Goal: Task Accomplishment & Management: Use online tool/utility

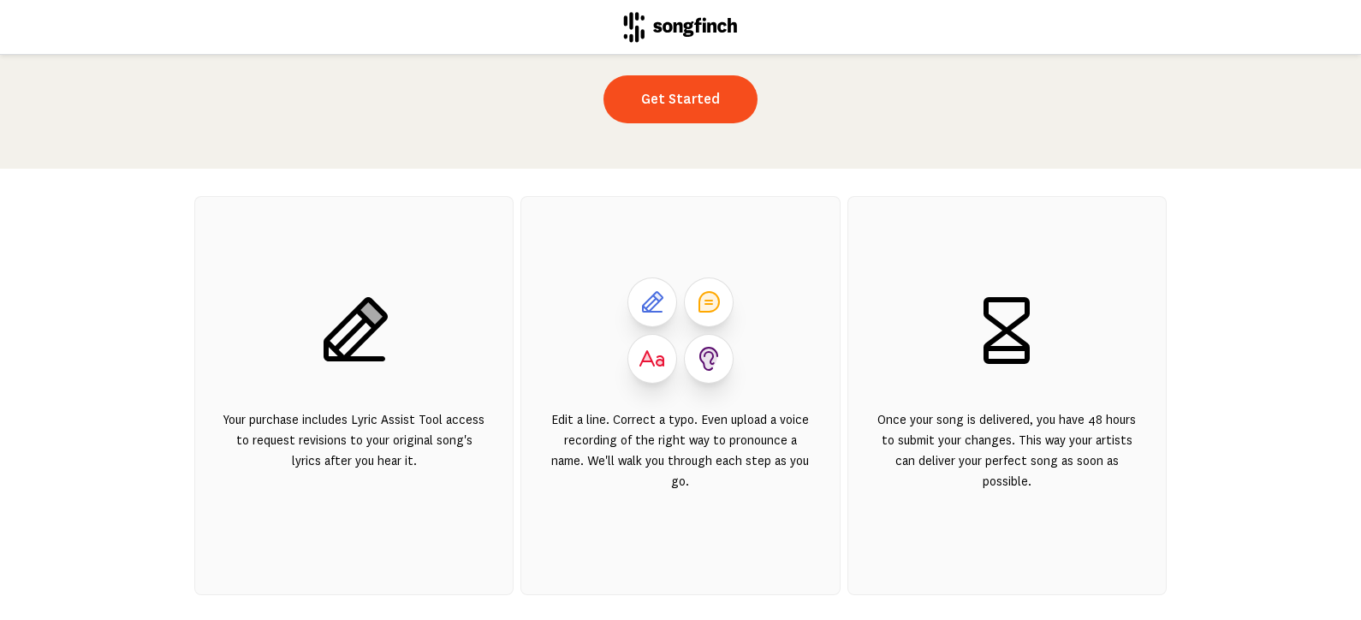
scroll to position [193, 0]
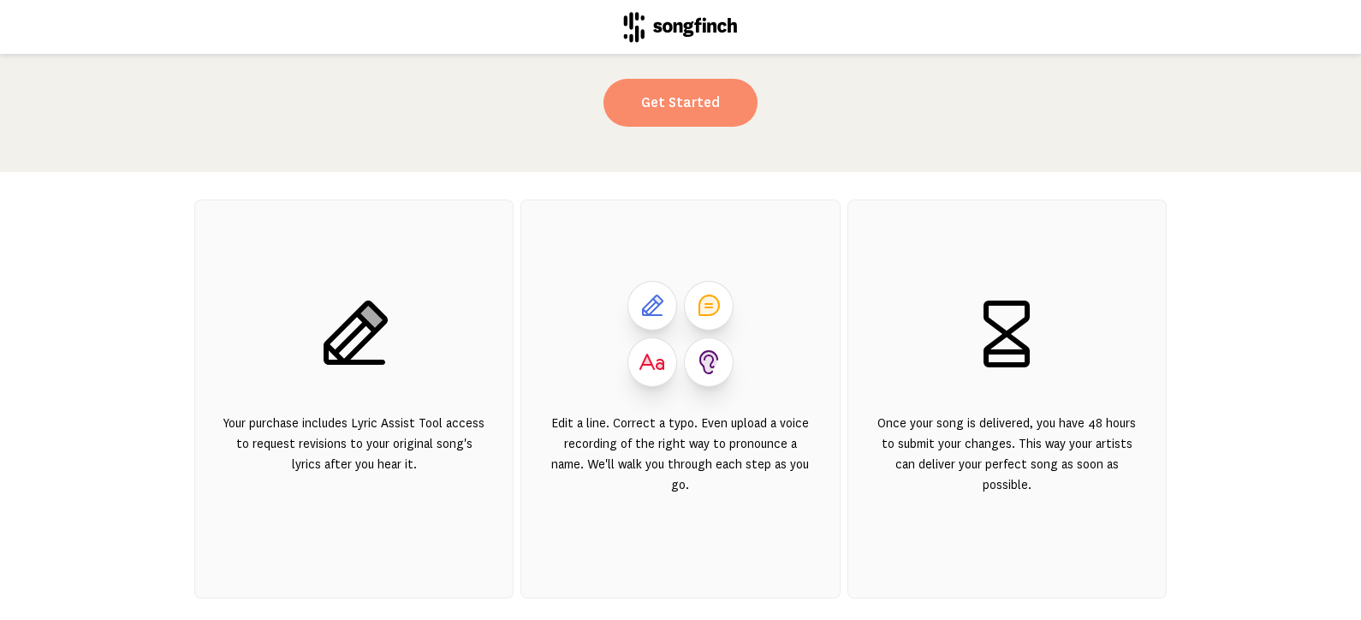
click at [677, 110] on link "Get Started" at bounding box center [680, 103] width 154 height 48
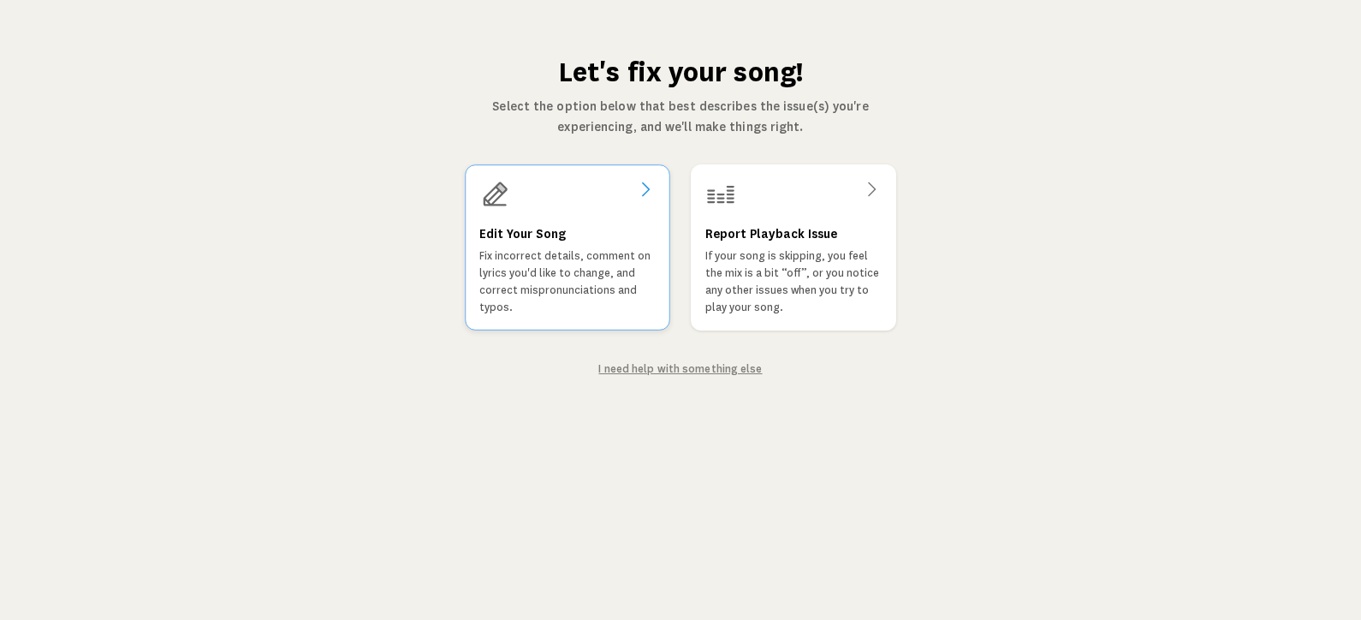
click at [588, 286] on p "Fix incorrect details, comment on lyrics you'd like to change, and correct misp…" at bounding box center [567, 281] width 176 height 68
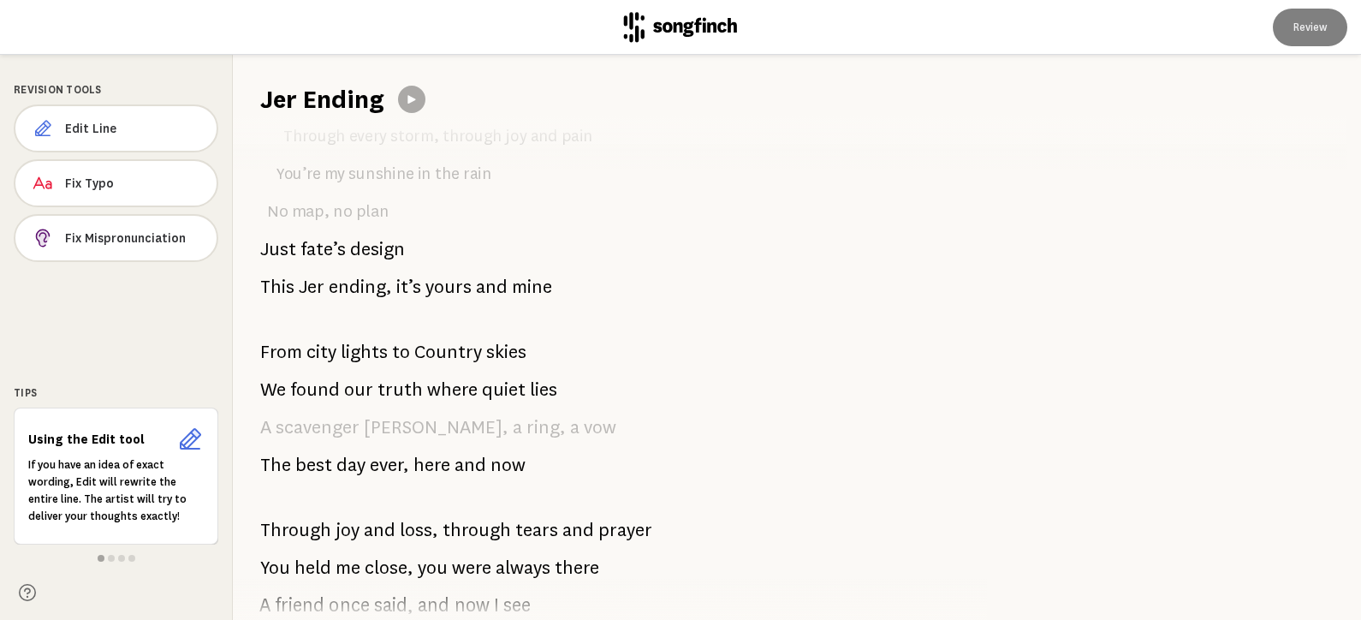
scroll to position [1267, 0]
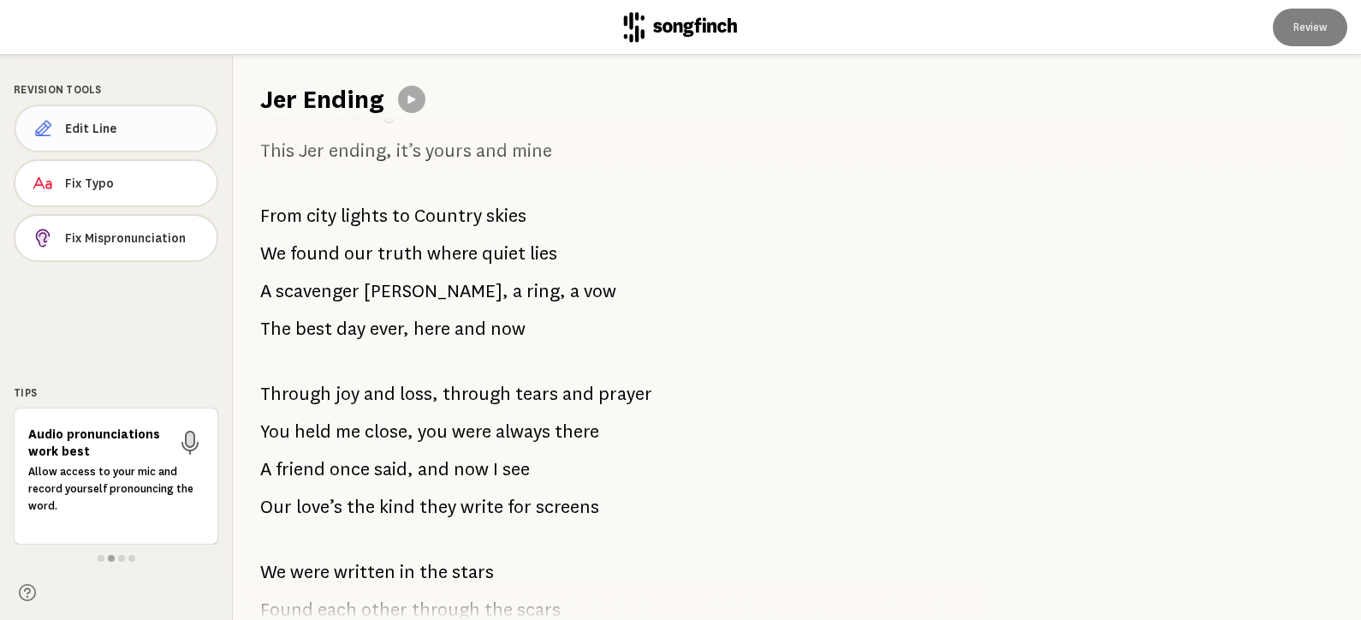
click at [94, 129] on span "Edit Line" at bounding box center [133, 128] width 137 height 17
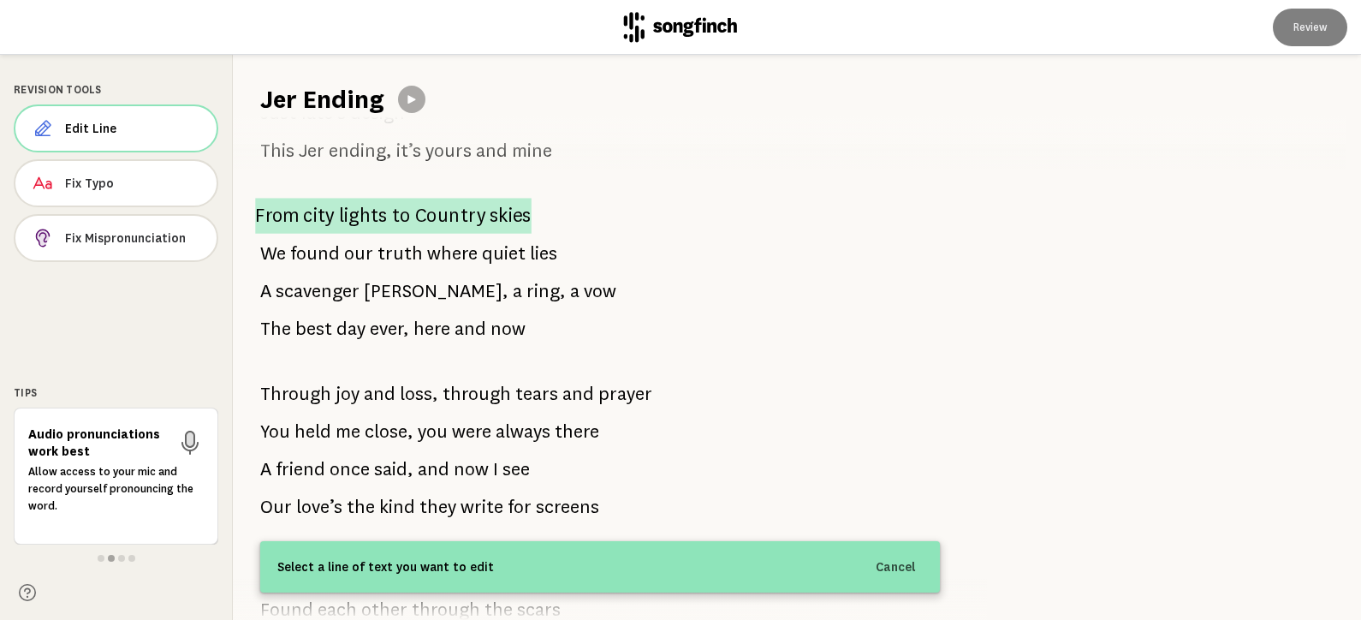
click at [470, 211] on span "Country" at bounding box center [450, 216] width 70 height 36
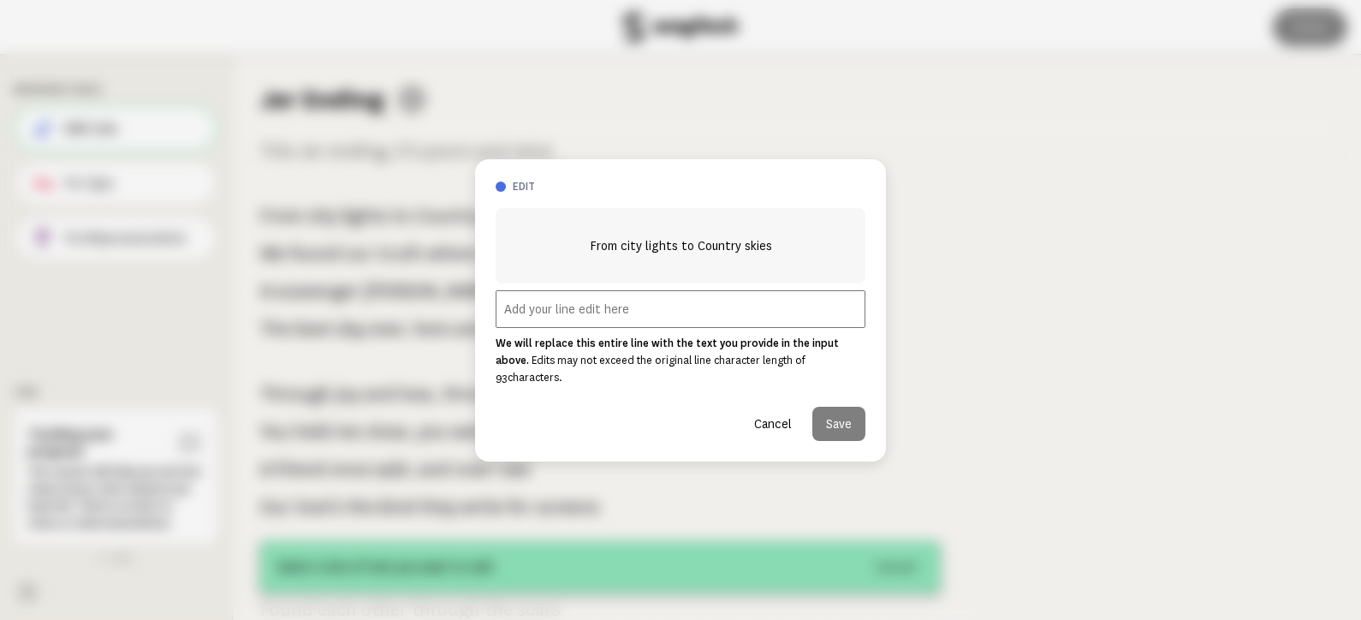
click at [612, 312] on input "text" at bounding box center [681, 309] width 370 height 38
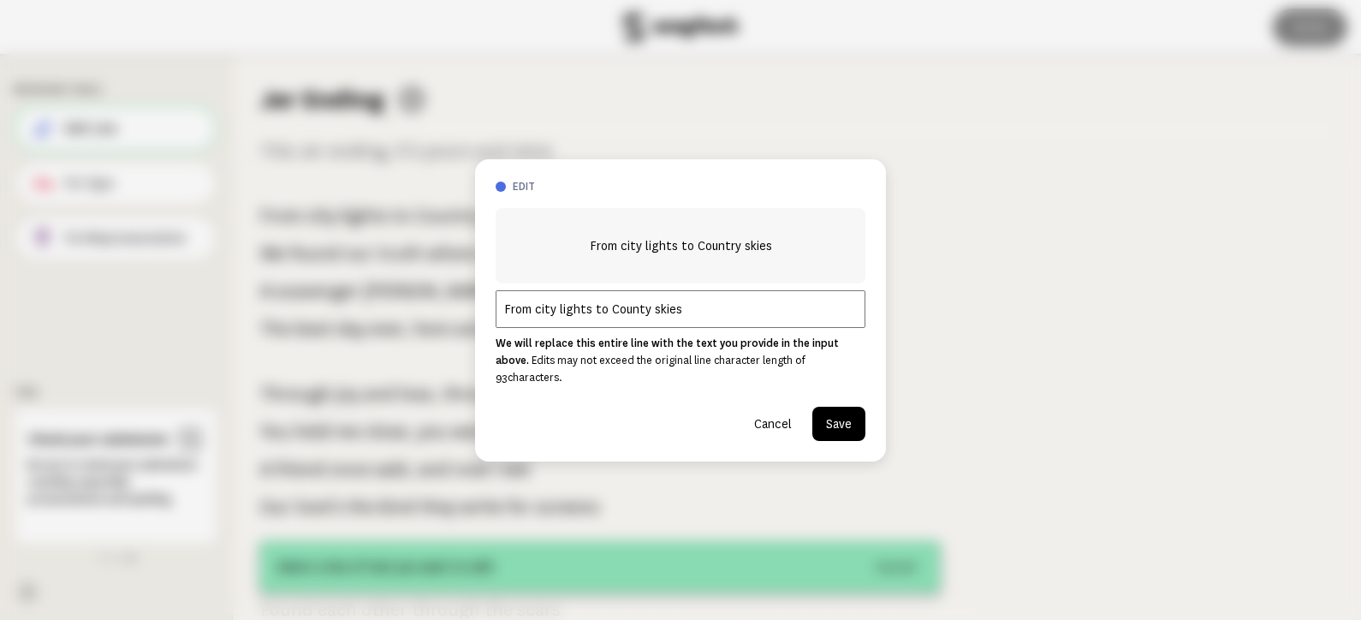
type input "From city lights to County skies"
click at [835, 417] on button "Save" at bounding box center [838, 424] width 53 height 34
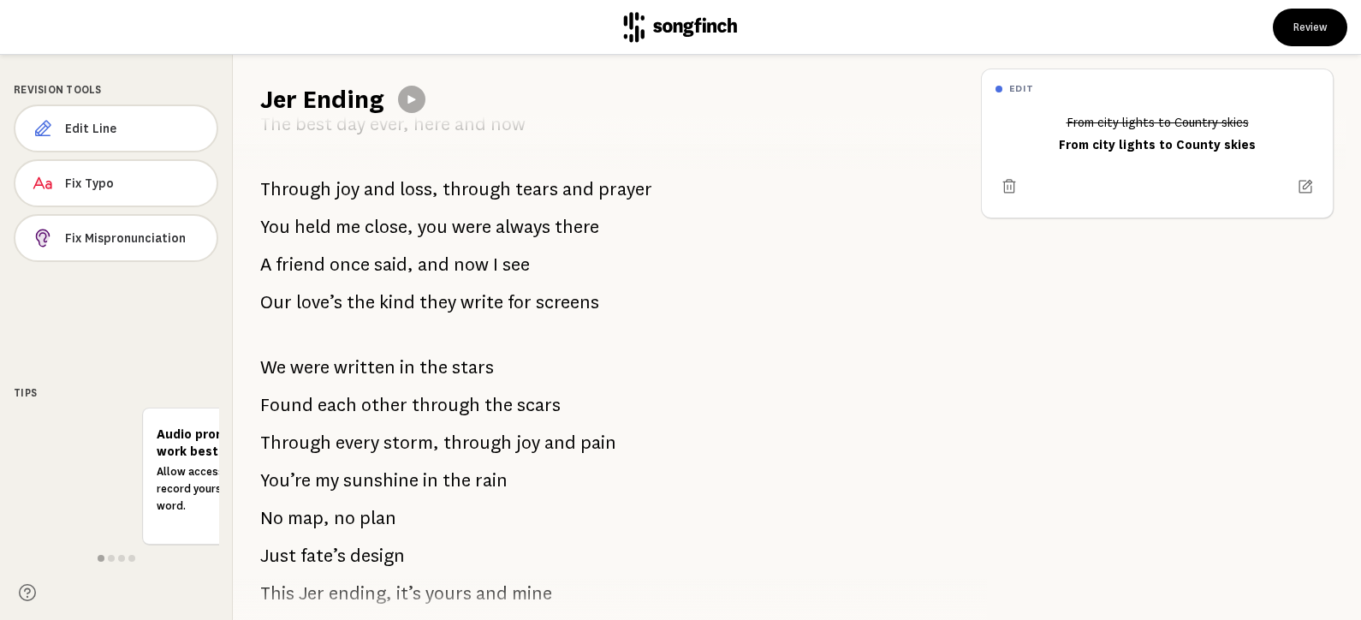
scroll to position [1475, 0]
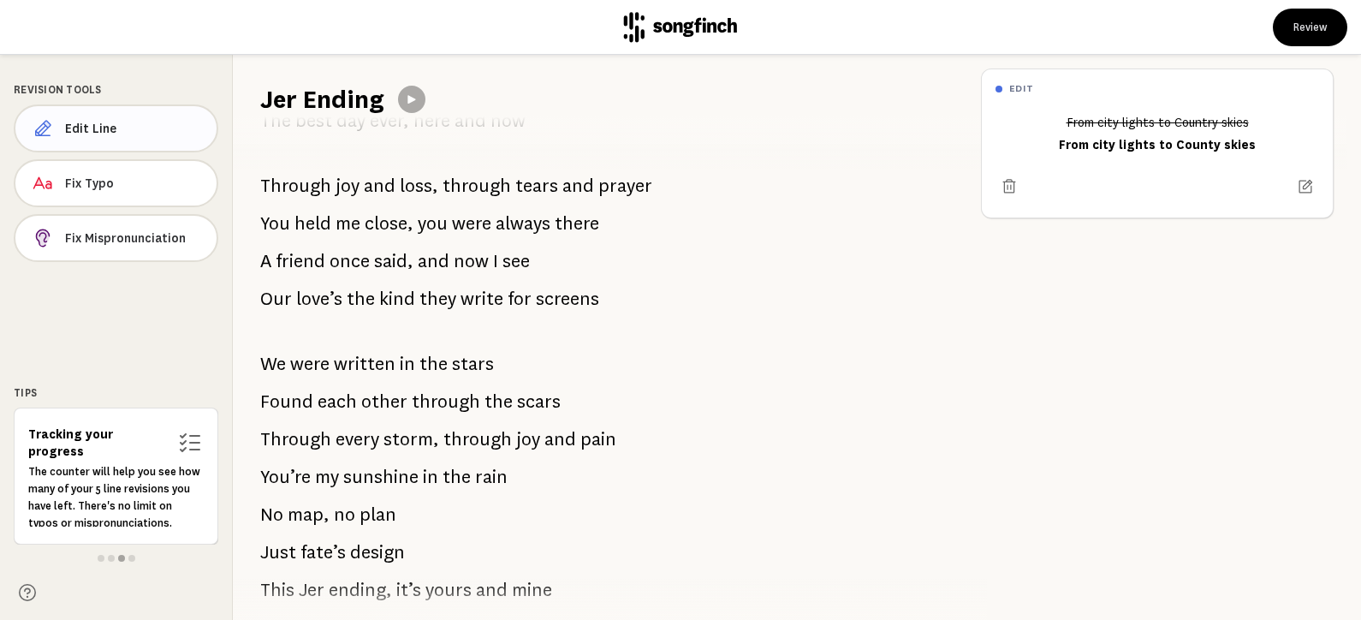
click at [145, 131] on span "Edit Line" at bounding box center [134, 128] width 138 height 17
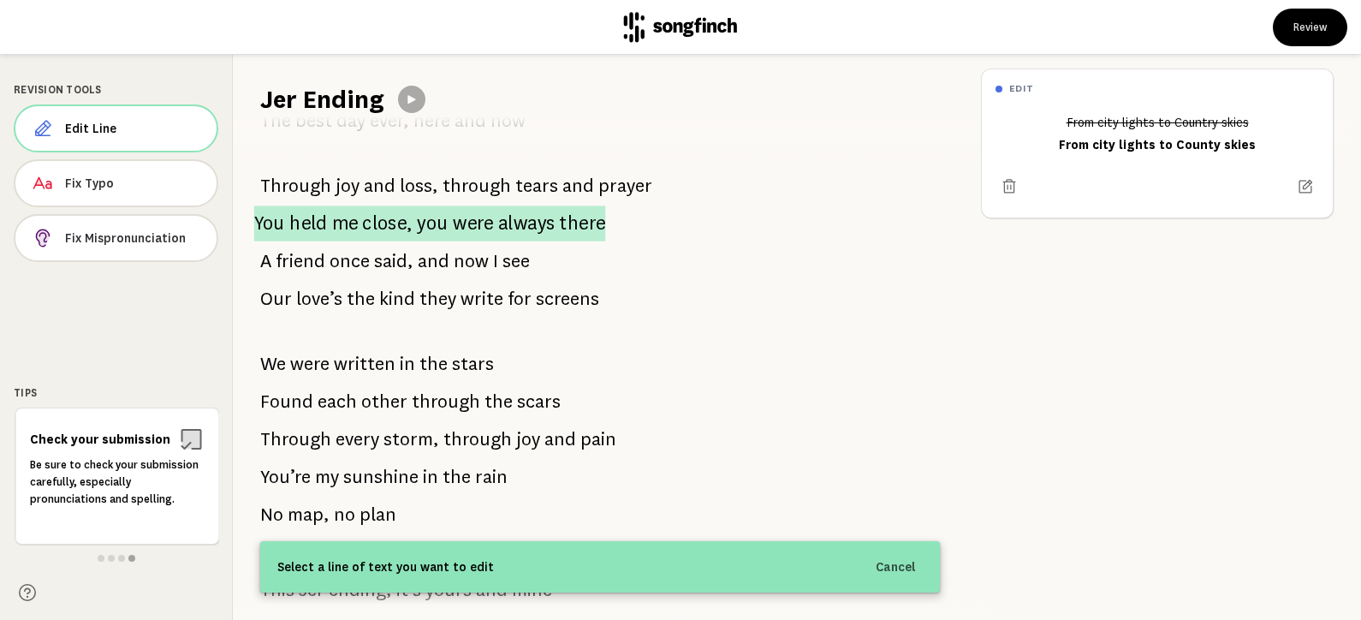
click at [274, 221] on span "You" at bounding box center [269, 223] width 31 height 36
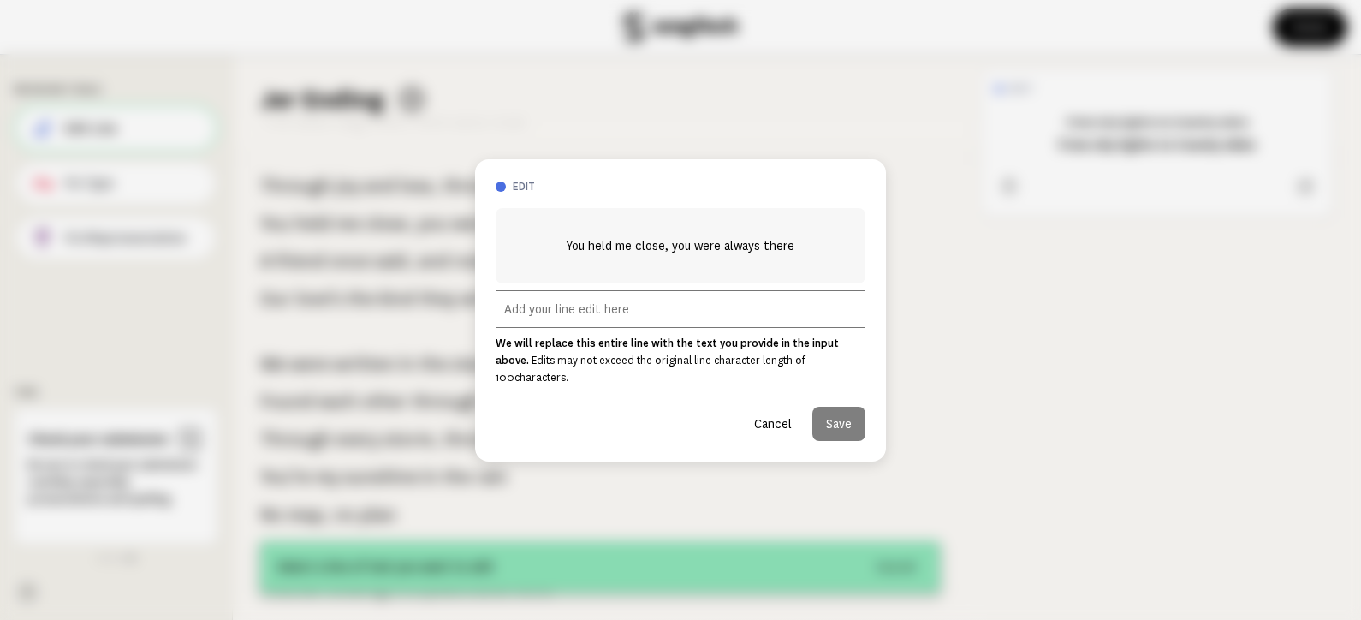
click at [621, 312] on input "text" at bounding box center [681, 309] width 370 height 38
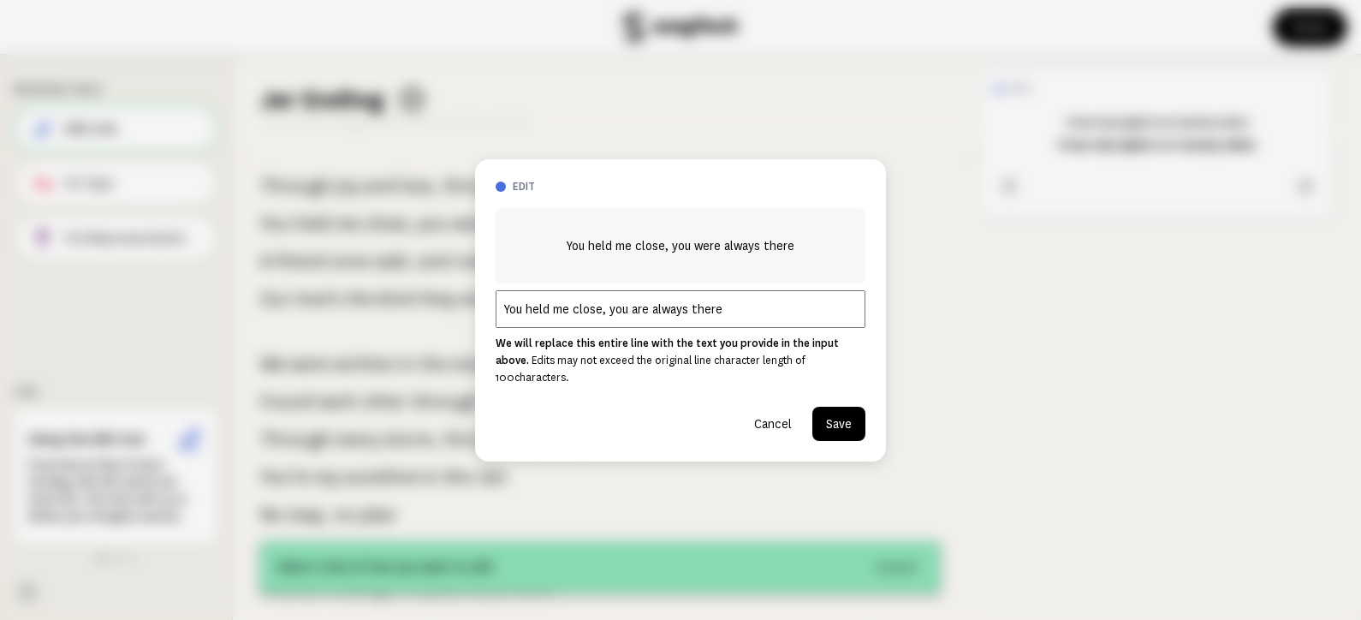
type input "You held me close, you are always there"
click at [852, 419] on button "Save" at bounding box center [838, 424] width 53 height 34
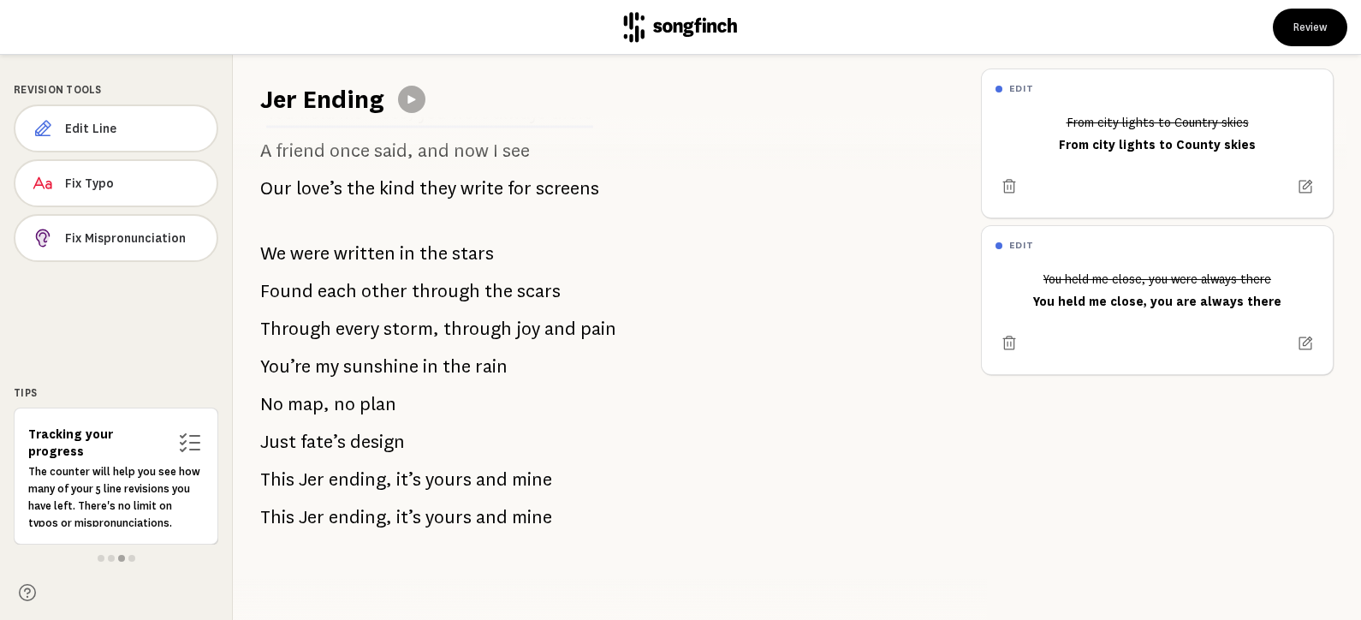
scroll to position [1600, 0]
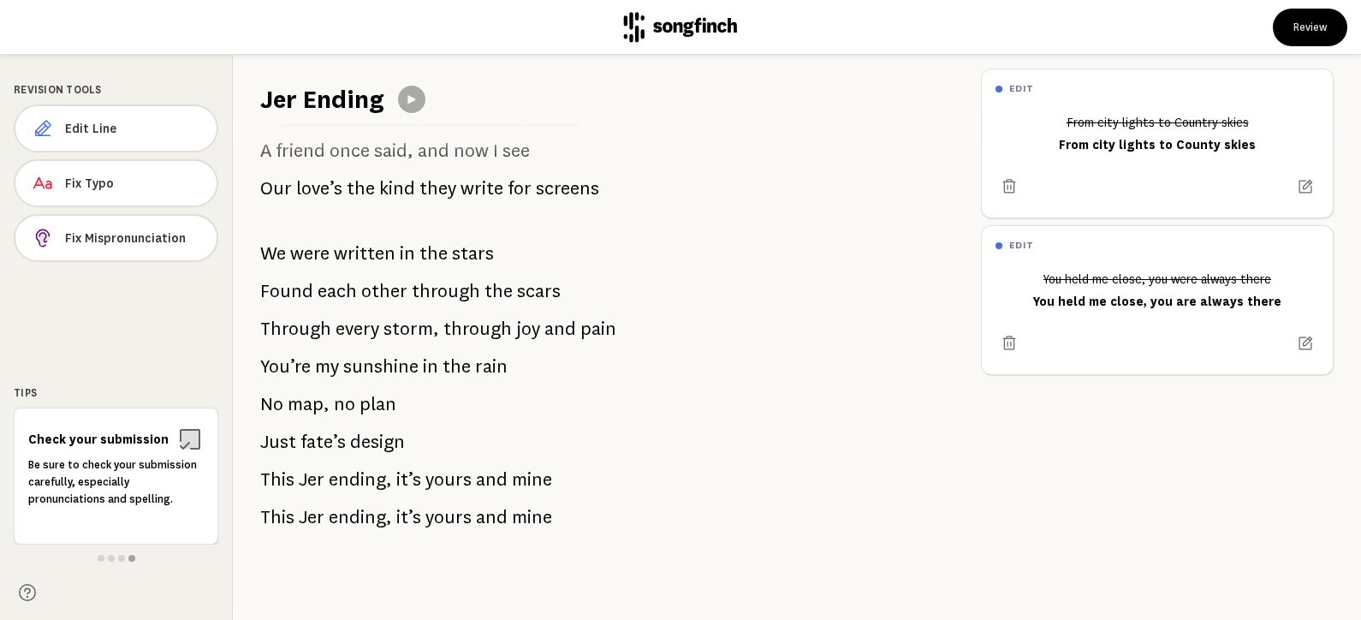
drag, startPoint x: 967, startPoint y: 557, endPoint x: 888, endPoint y: 235, distance: 332.1
click at [888, 235] on div "Revision Tools Edit Line Fix Typo Fix Mispronunciation Tips Check your submissi…" at bounding box center [680, 337] width 1361 height 565
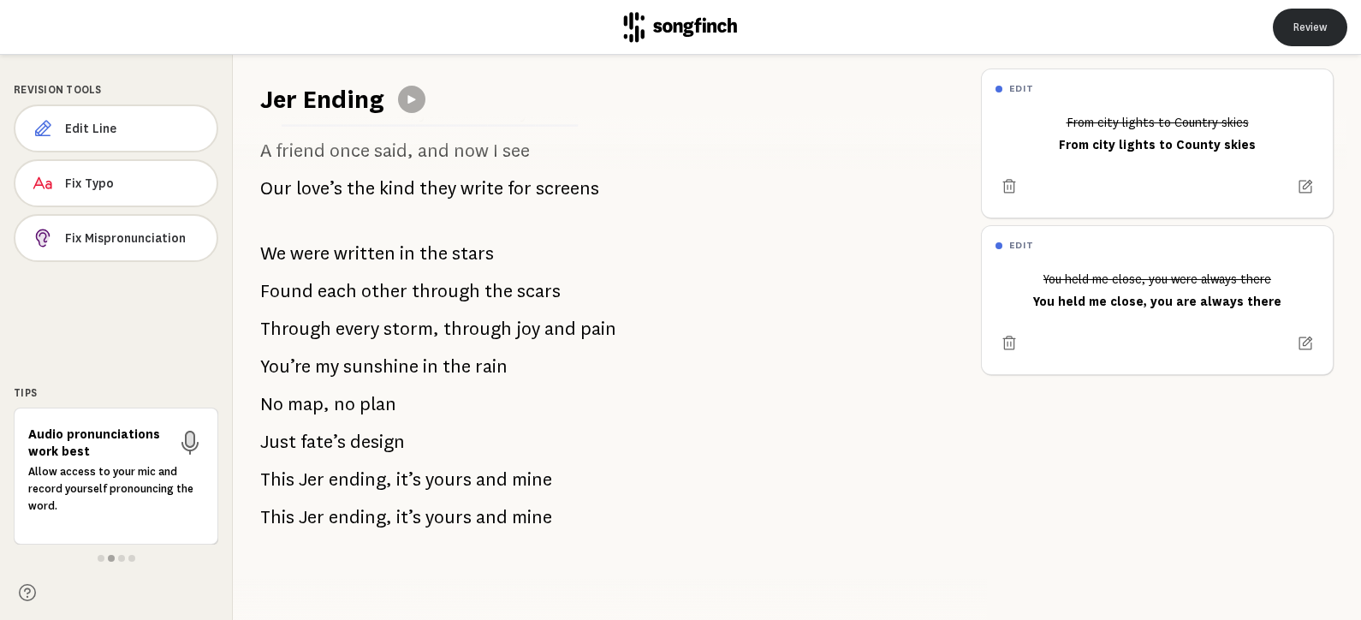
click at [1300, 30] on button "Review" at bounding box center [1310, 28] width 74 height 38
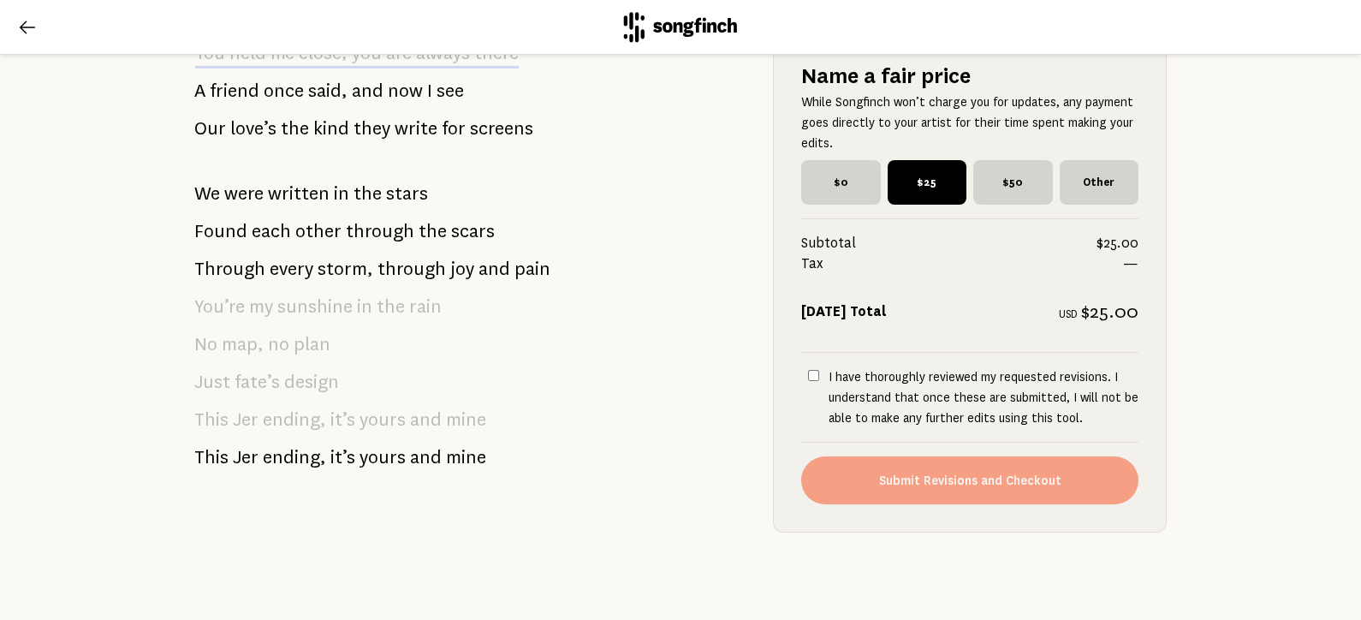
scroll to position [1830, 0]
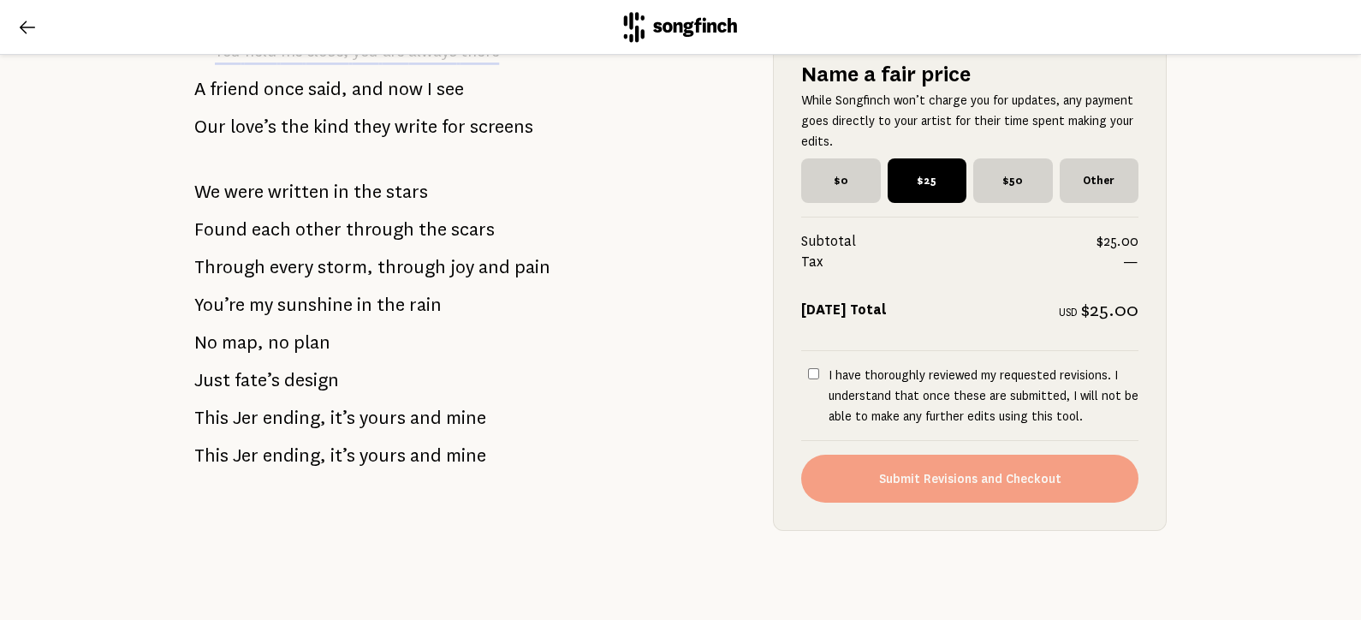
click at [810, 151] on div "Name a fair price While Songfinch won’t charge you for updates, any payment goe…" at bounding box center [969, 131] width 337 height 144
click at [823, 173] on span "$0" at bounding box center [841, 180] width 80 height 45
click at [812, 169] on input "$0" at bounding box center [806, 163] width 11 height 11
radio input "true"
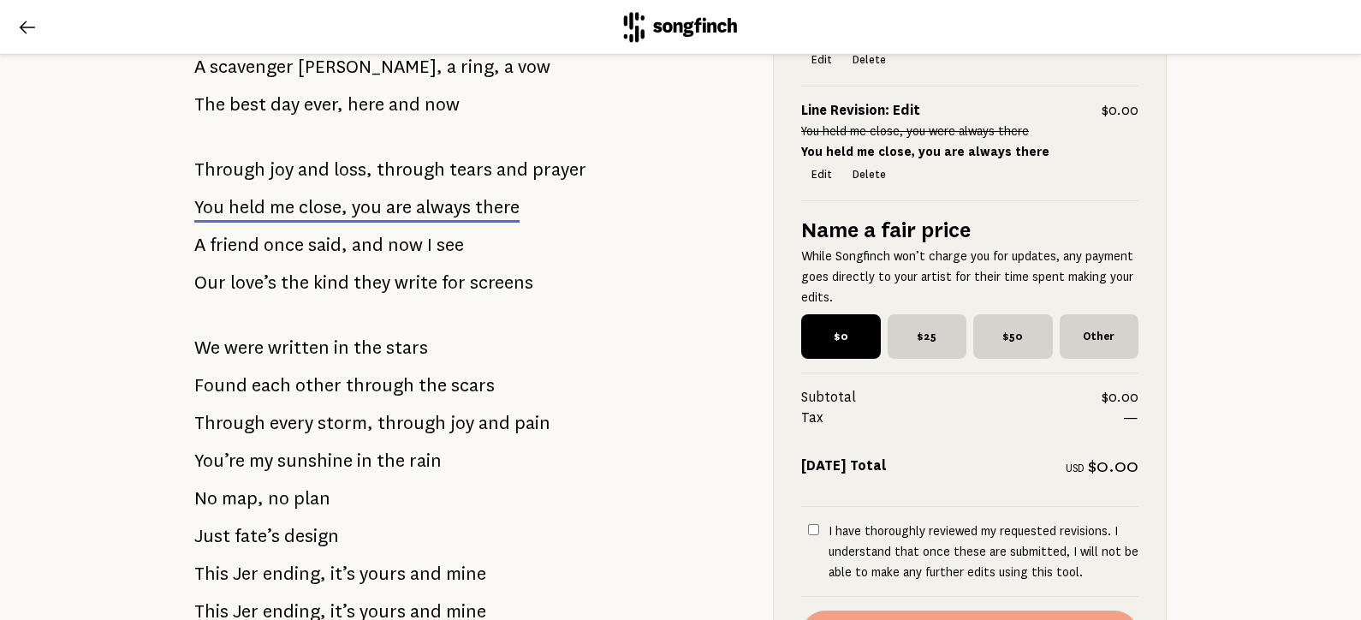
scroll to position [1668, 0]
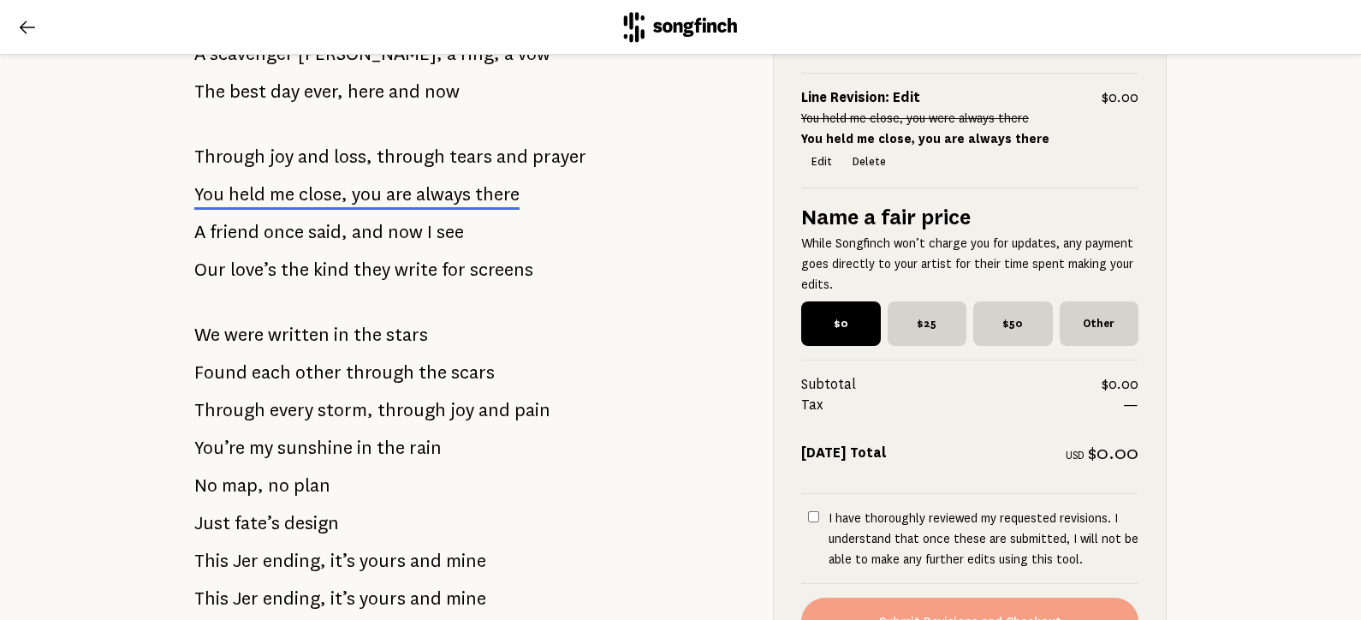
click at [426, 200] on span "always" at bounding box center [443, 194] width 55 height 21
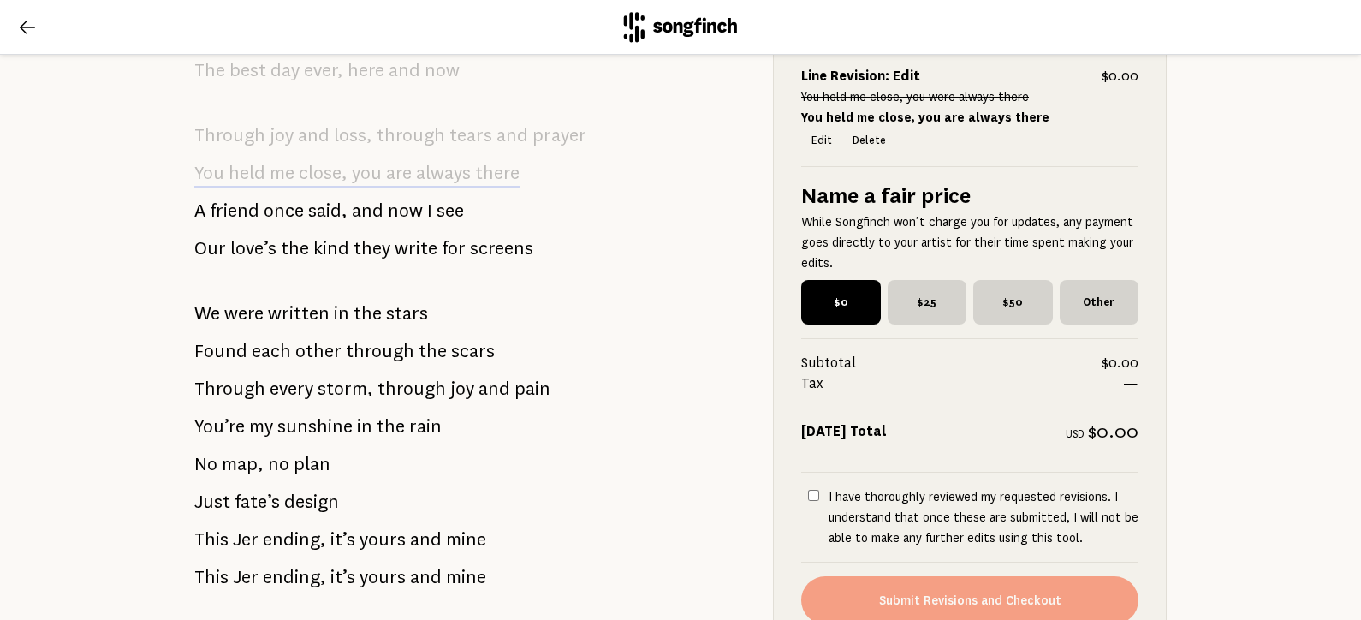
scroll to position [1844, 0]
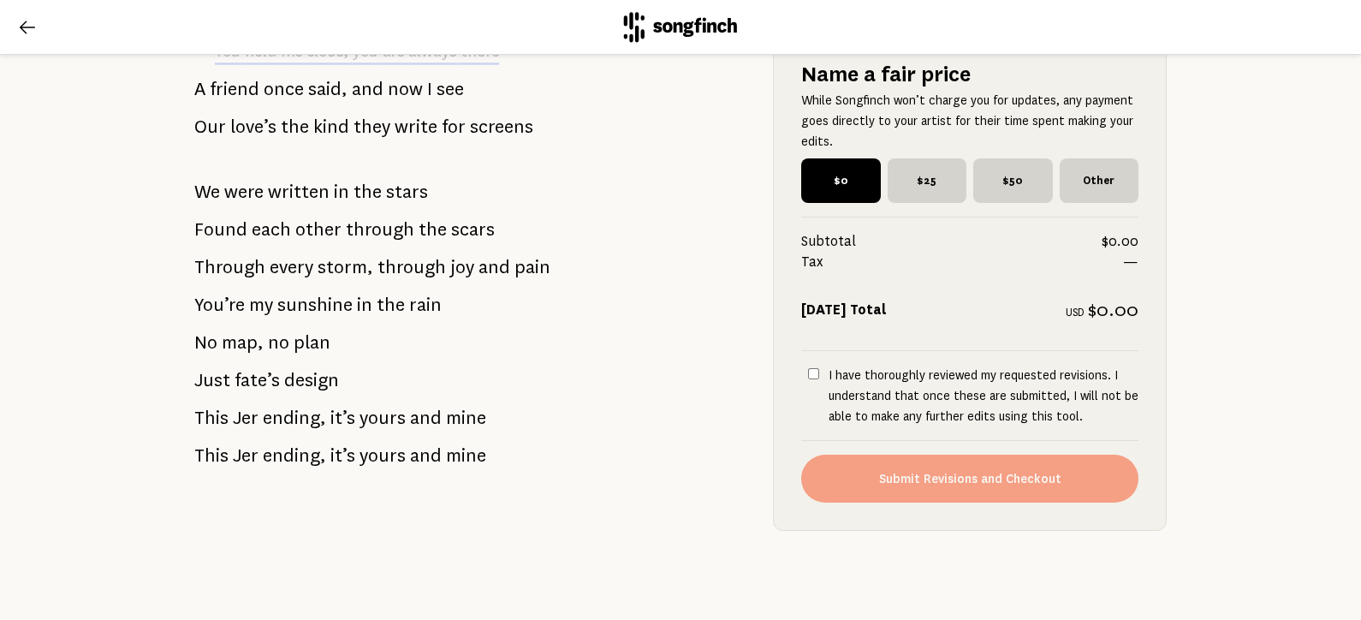
click at [23, 29] on icon at bounding box center [27, 27] width 21 height 21
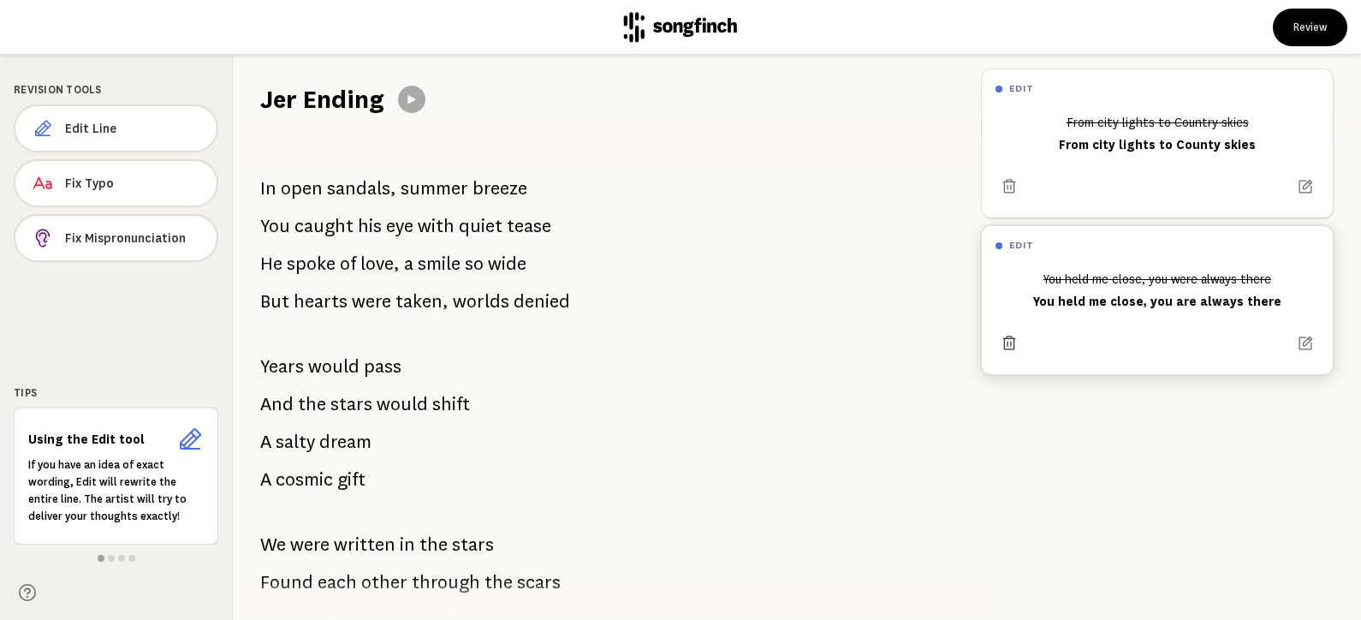
click at [1001, 350] on icon at bounding box center [1009, 343] width 17 height 17
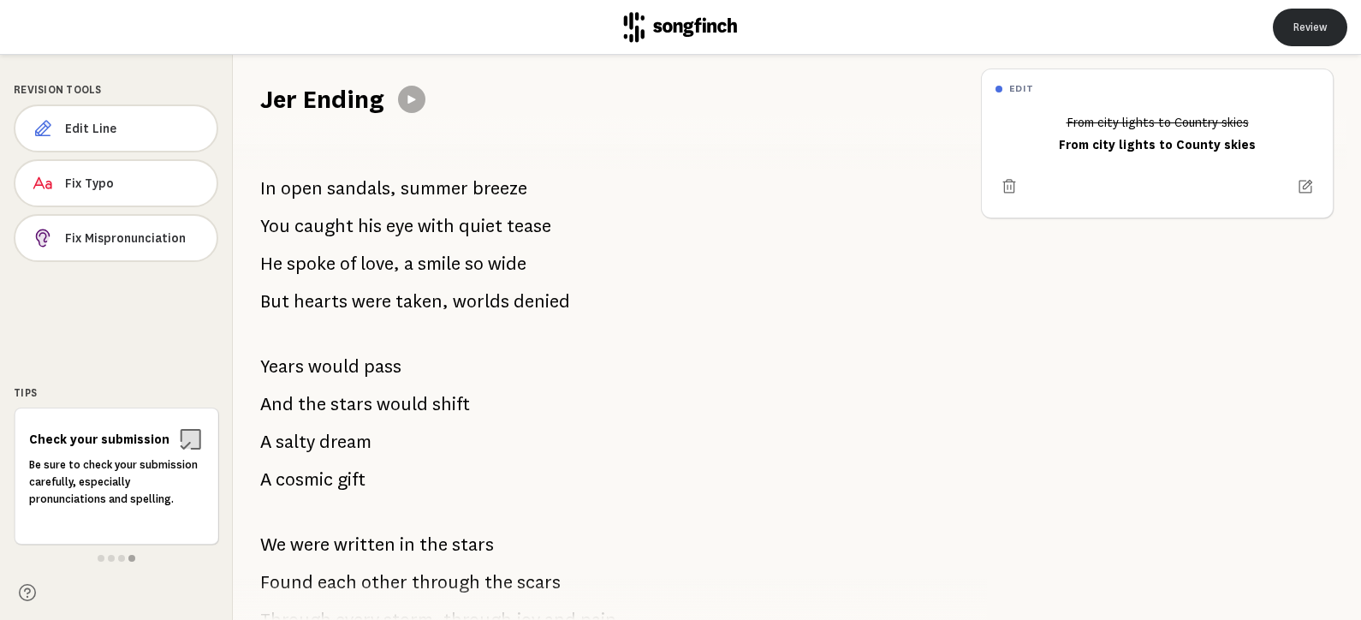
click at [1310, 28] on button "Review" at bounding box center [1310, 28] width 74 height 38
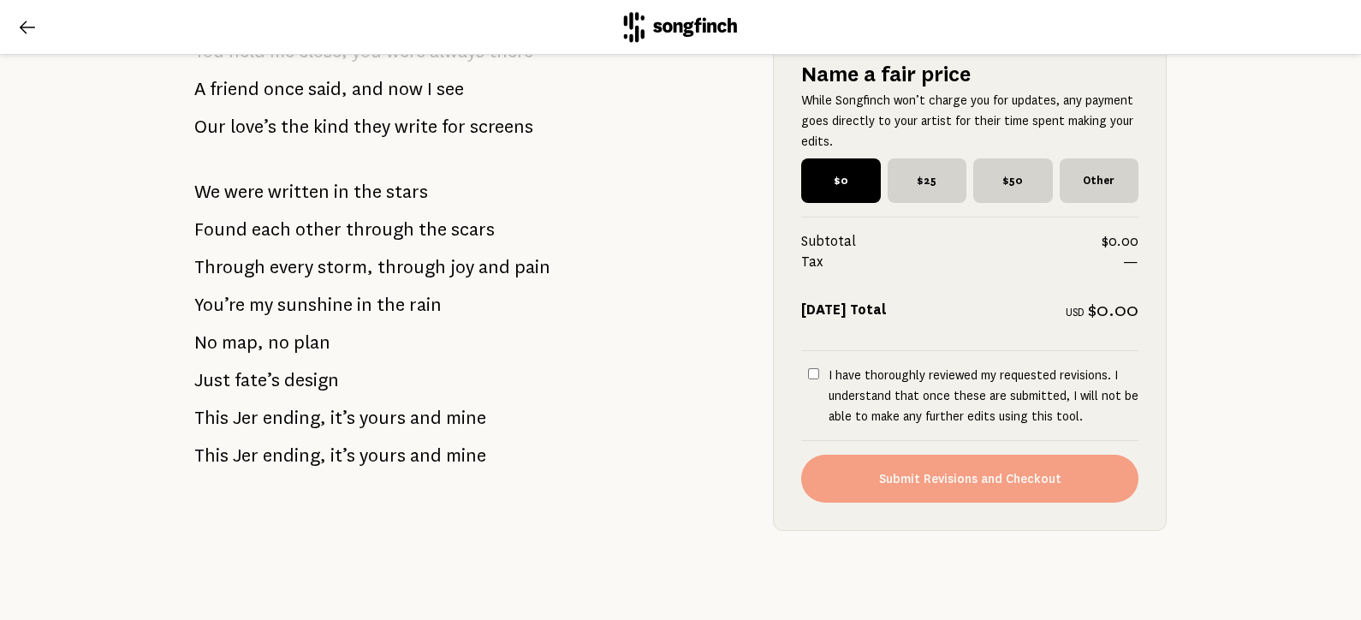
scroll to position [1844, 0]
click at [809, 368] on input "I have thoroughly reviewed my requested revisions. I understand that once these…" at bounding box center [813, 373] width 11 height 11
checkbox input "true"
